Goal: Communication & Community: Answer question/provide support

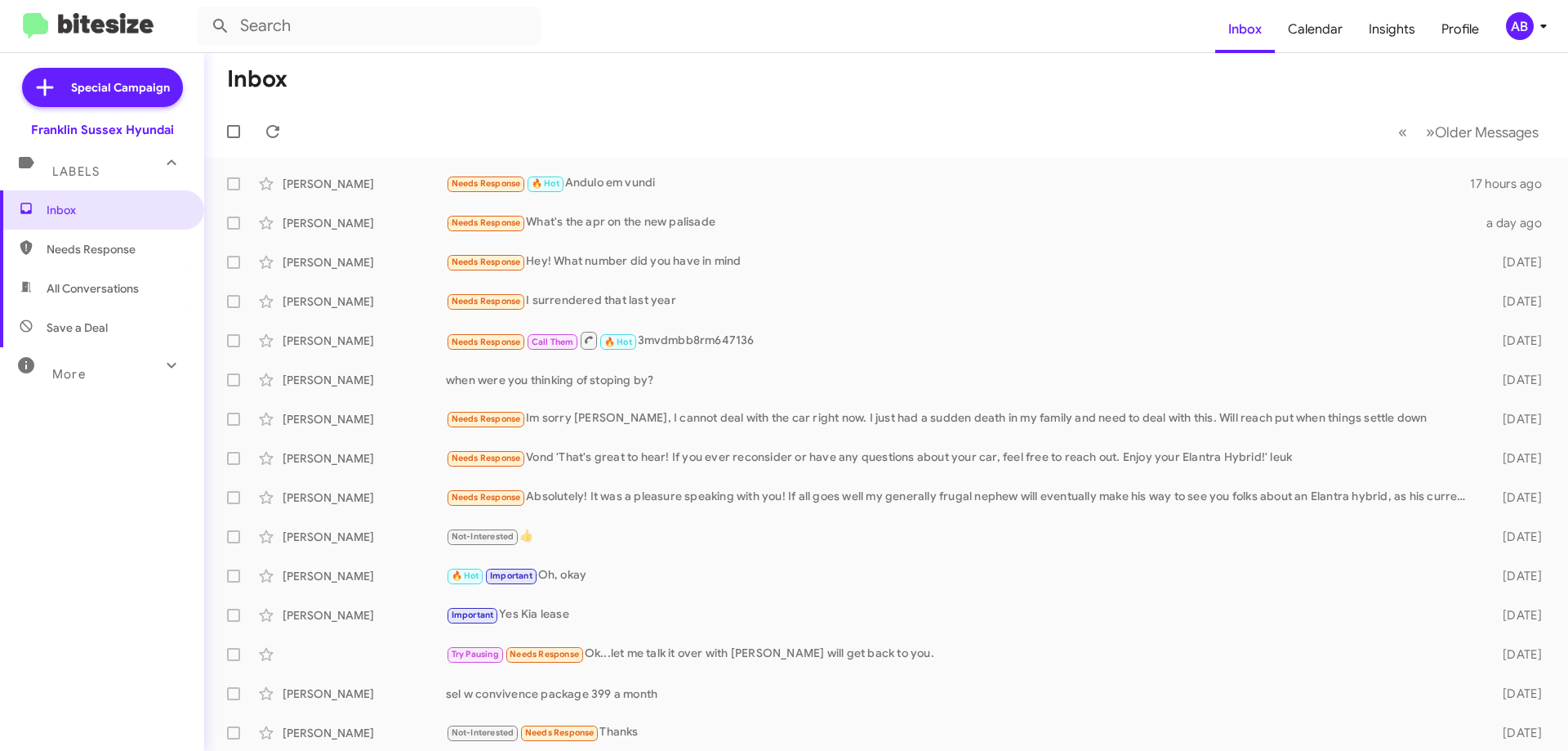
click at [760, 187] on div "Needs Response 🔥 Hot Andulo em vundi" at bounding box center [957, 184] width 1024 height 19
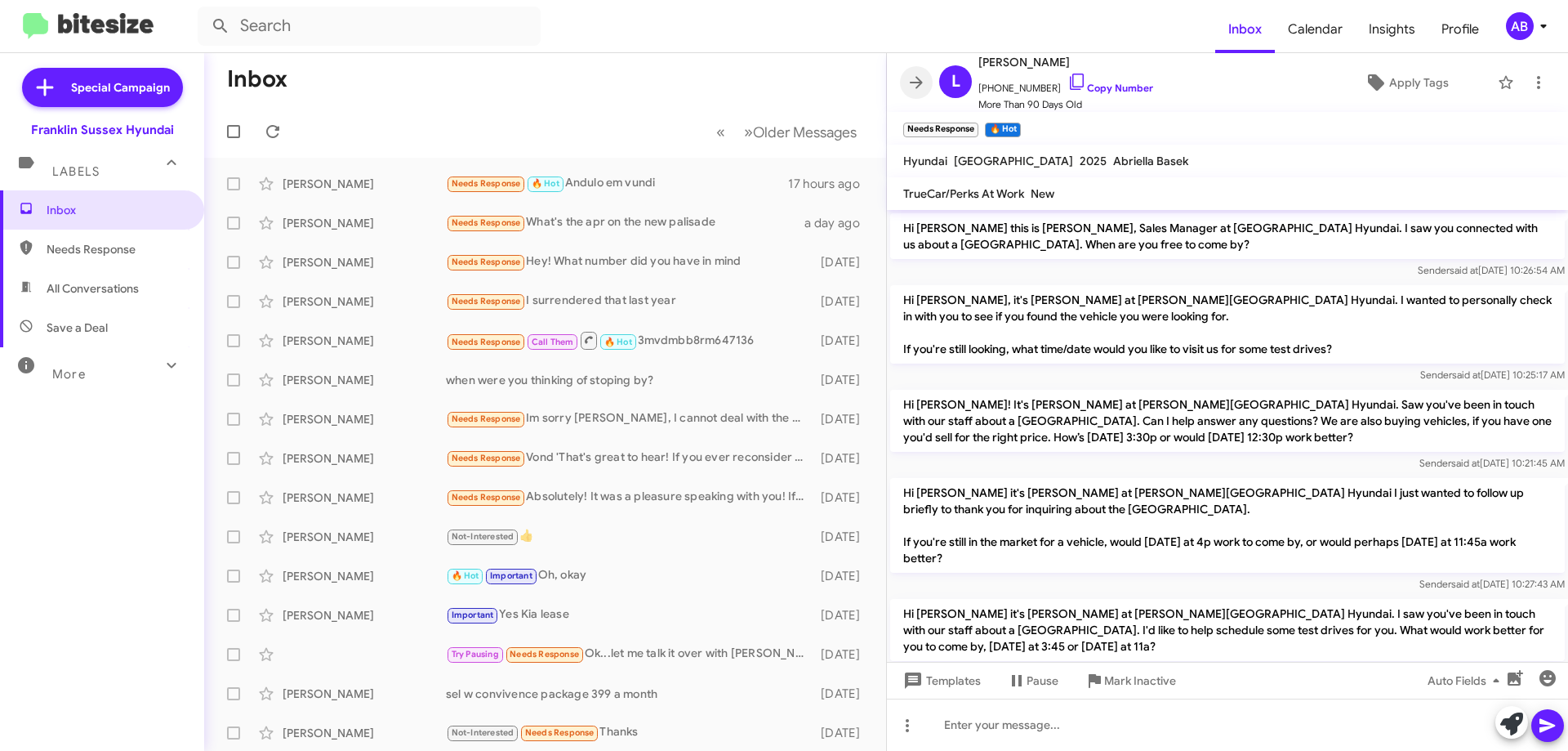
click at [905, 83] on span at bounding box center [916, 82] width 32 height 20
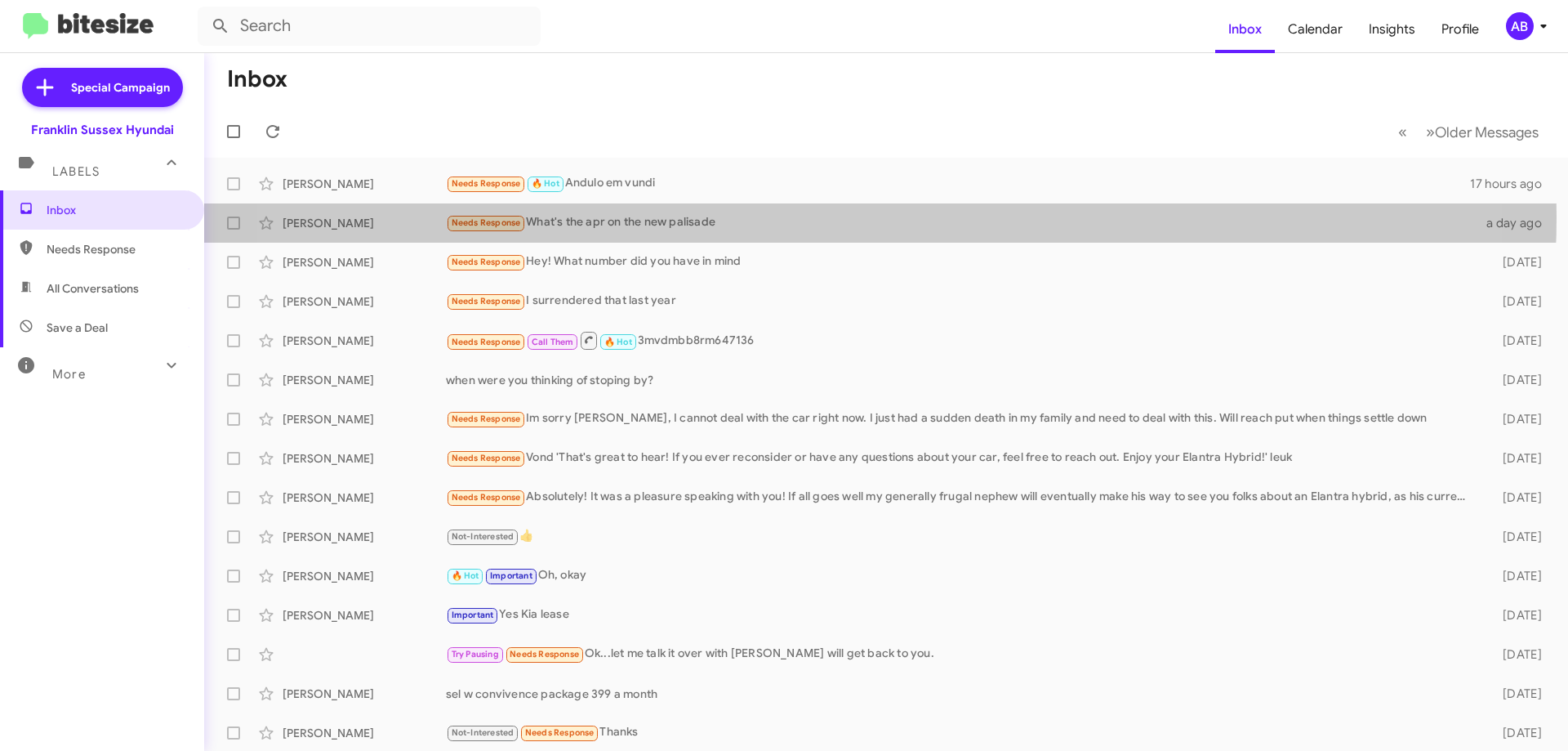
click at [803, 216] on div "Needs Response What's the apr on the new palisade" at bounding box center [961, 223] width 1031 height 19
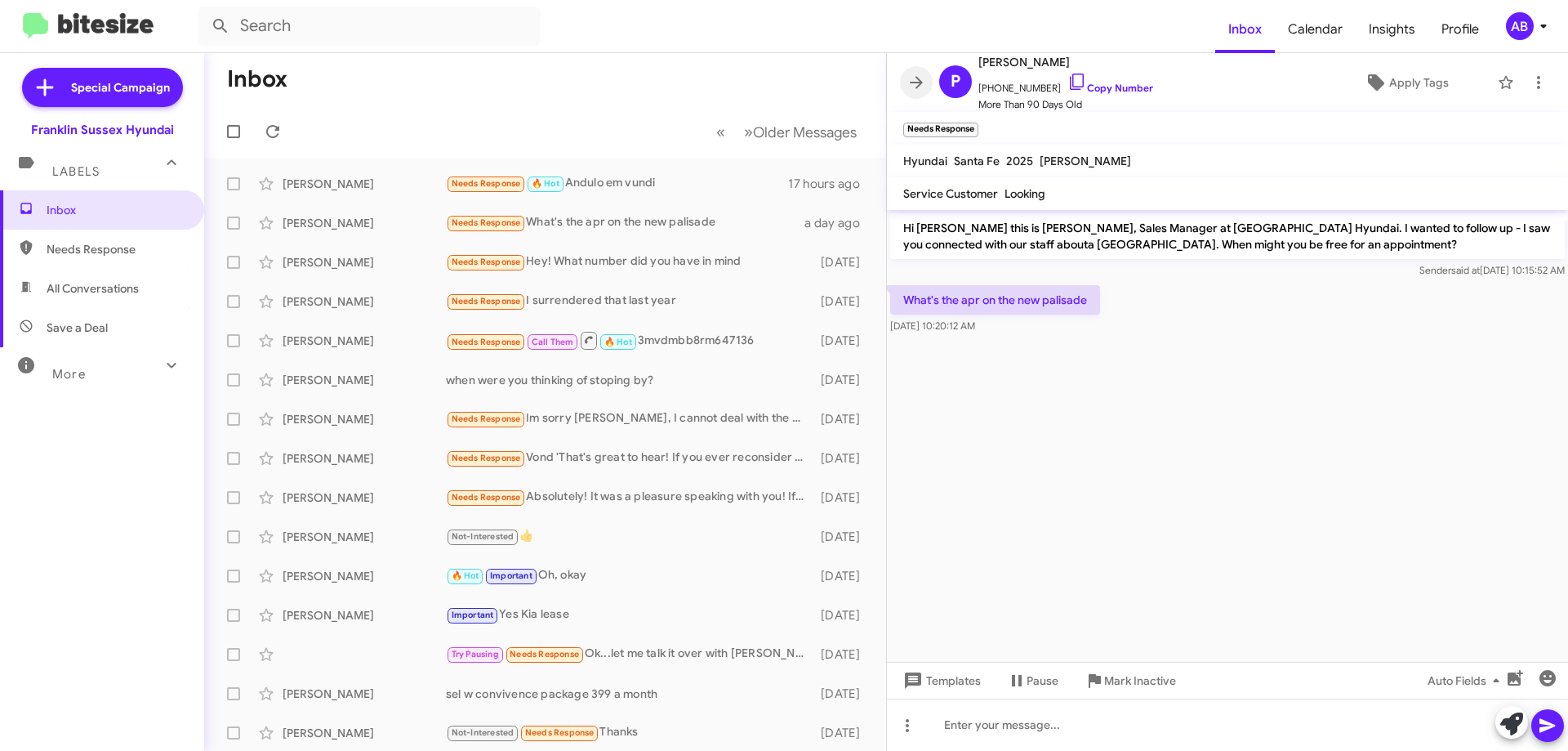
click at [912, 74] on icon at bounding box center [916, 82] width 20 height 20
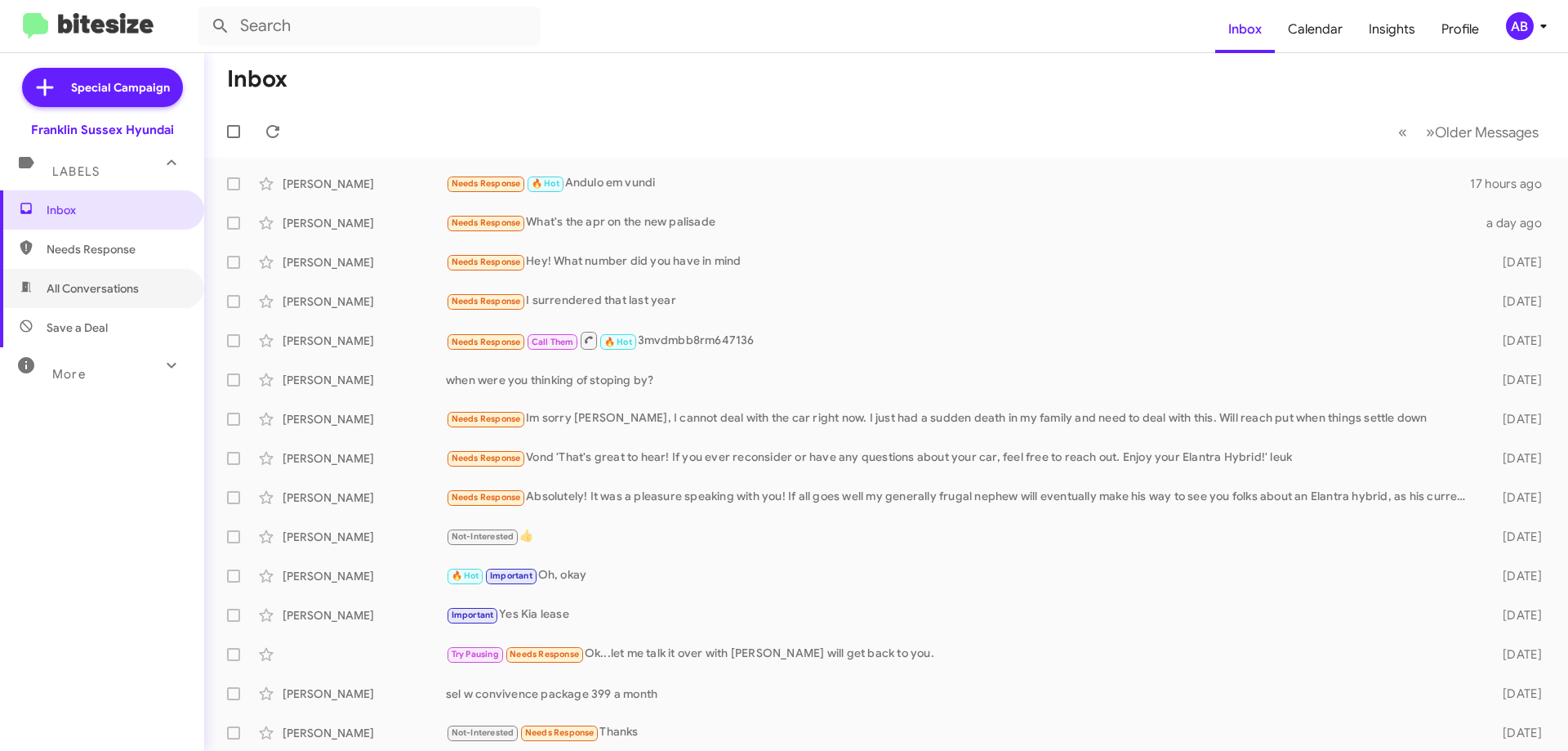
click at [111, 291] on span "All Conversations" at bounding box center [92, 288] width 92 height 16
type input "in:all-conversations"
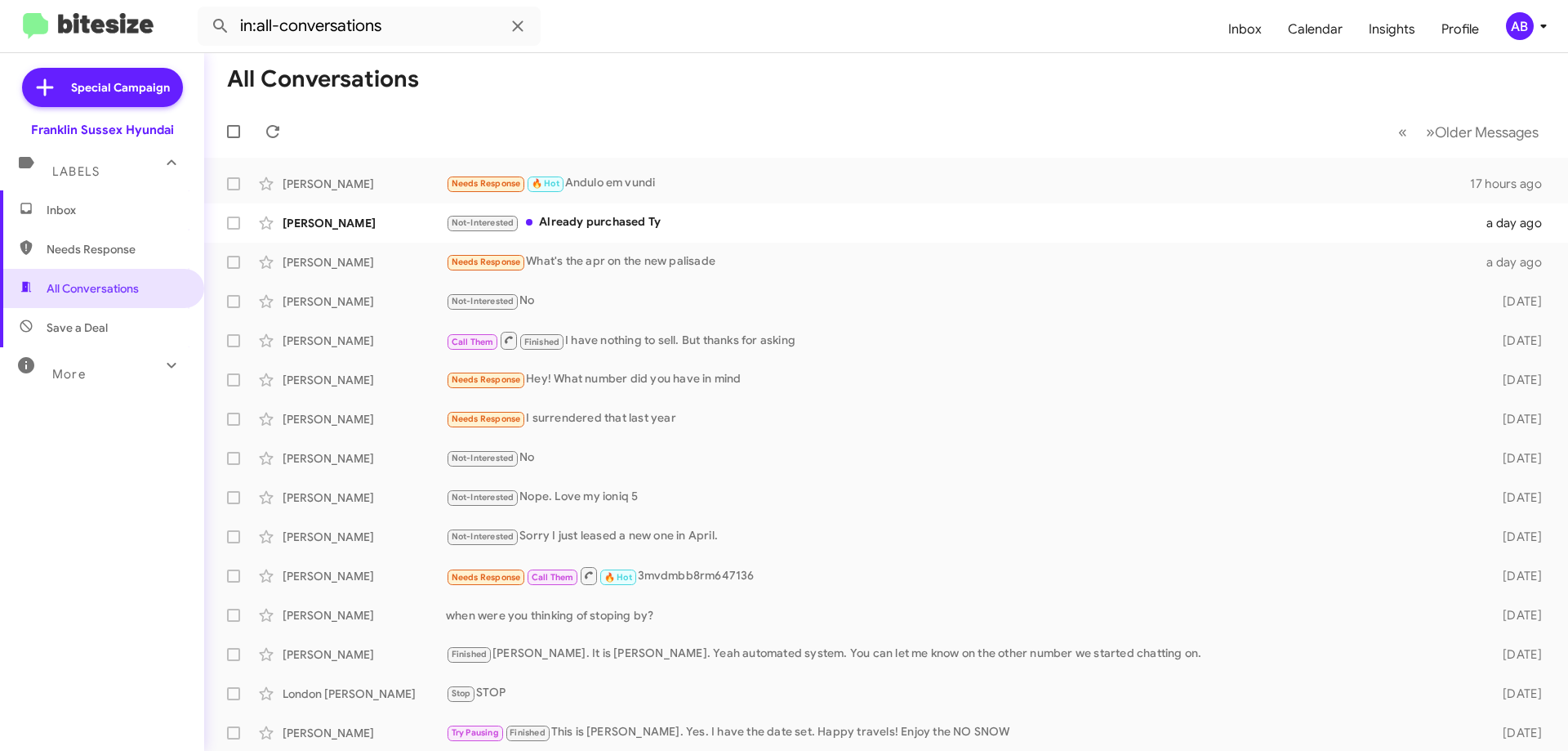
click at [432, 220] on div "[PERSON_NAME]" at bounding box center [365, 223] width 164 height 16
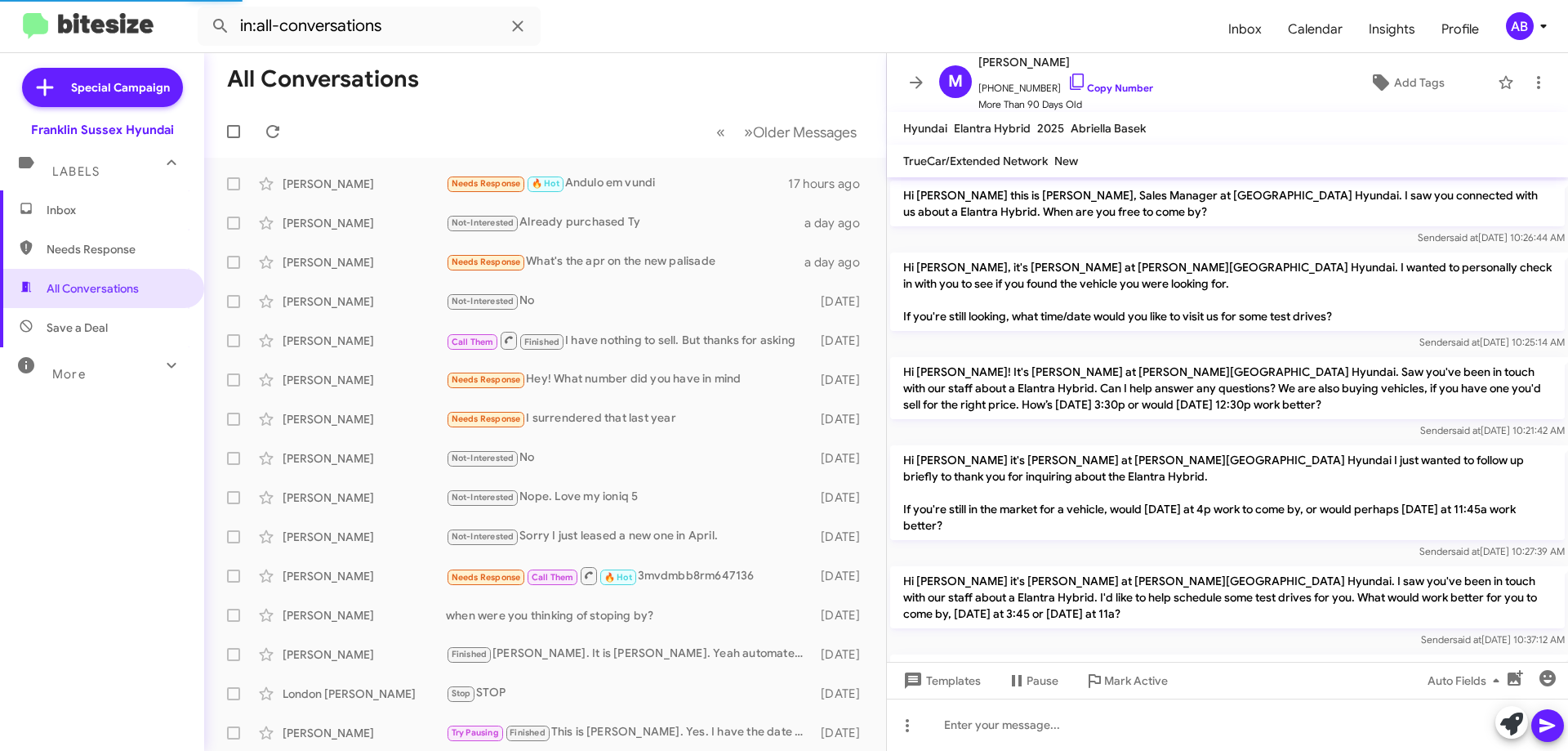
scroll to position [721, 0]
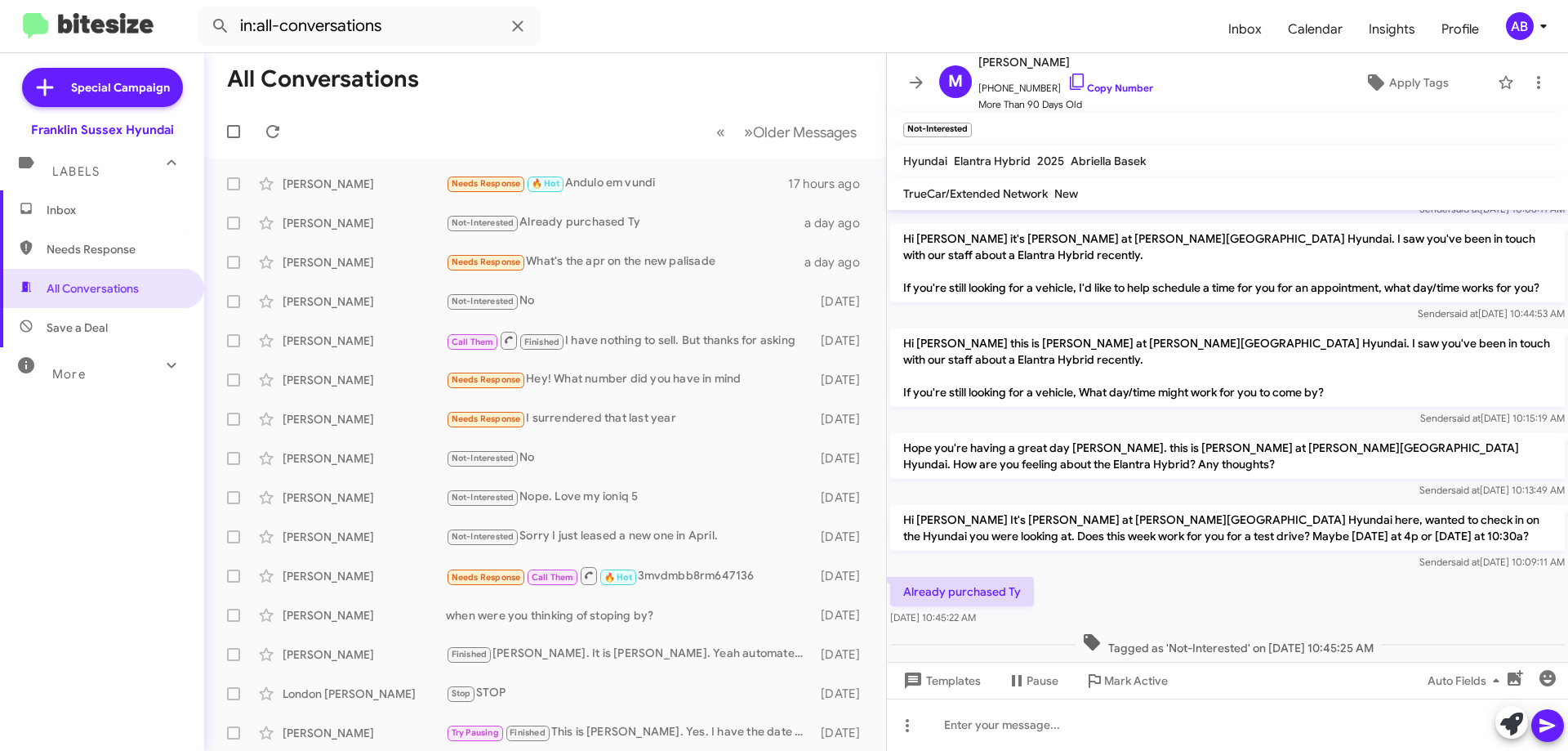
click at [1090, 86] on link "Copy Number" at bounding box center [1111, 88] width 86 height 12
click at [904, 80] on span at bounding box center [916, 82] width 32 height 20
